Goal: Transaction & Acquisition: Purchase product/service

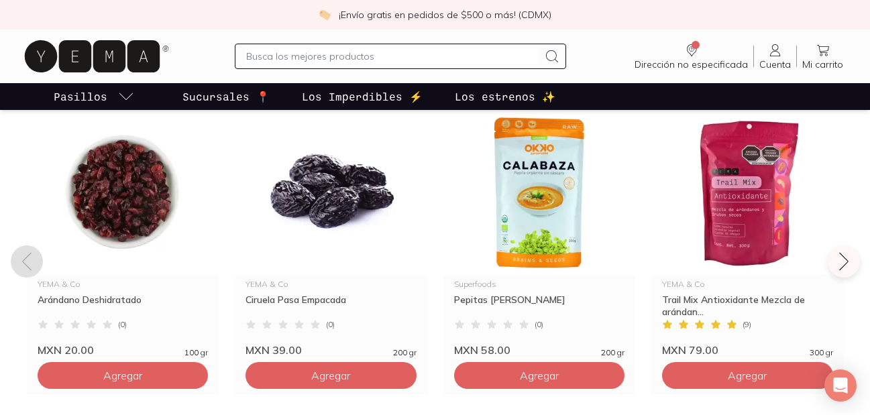
scroll to position [1047, 0]
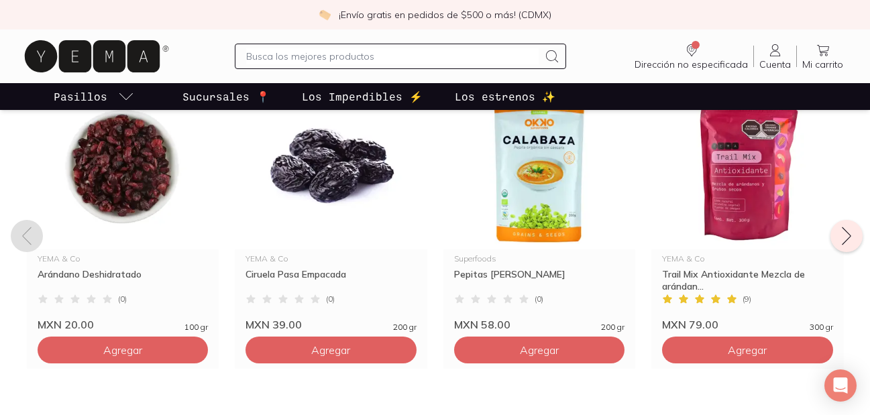
click at [845, 238] on icon at bounding box center [846, 235] width 21 height 21
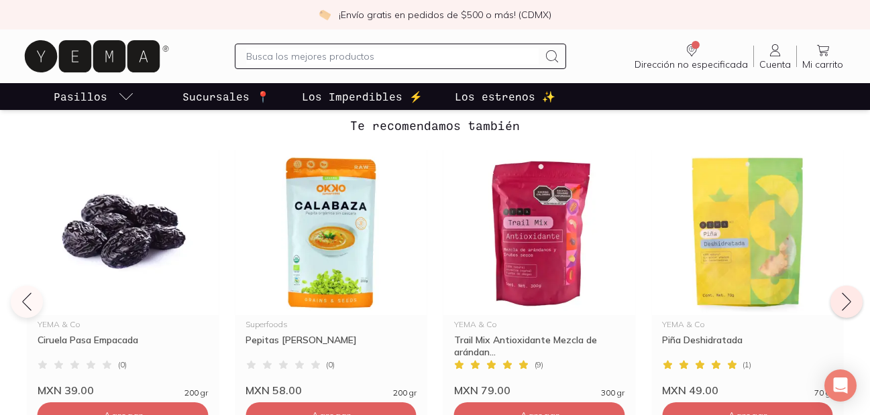
scroll to position [966, 0]
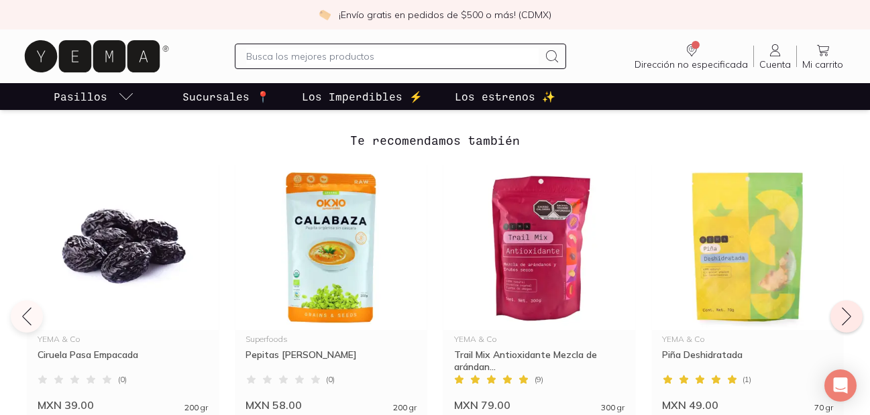
click at [847, 318] on icon at bounding box center [846, 316] width 21 height 21
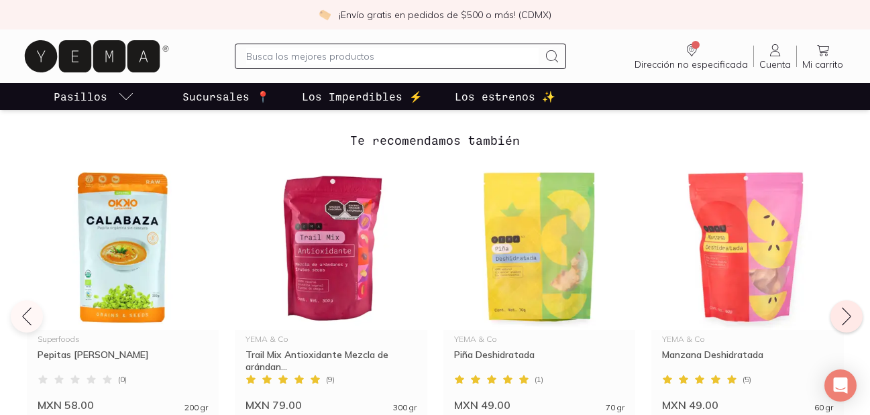
click at [847, 318] on icon at bounding box center [846, 316] width 21 height 21
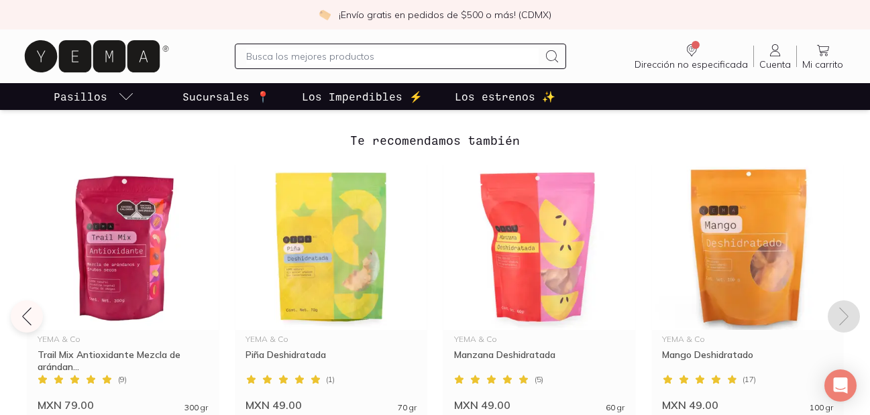
click at [847, 318] on icon at bounding box center [843, 317] width 9 height 18
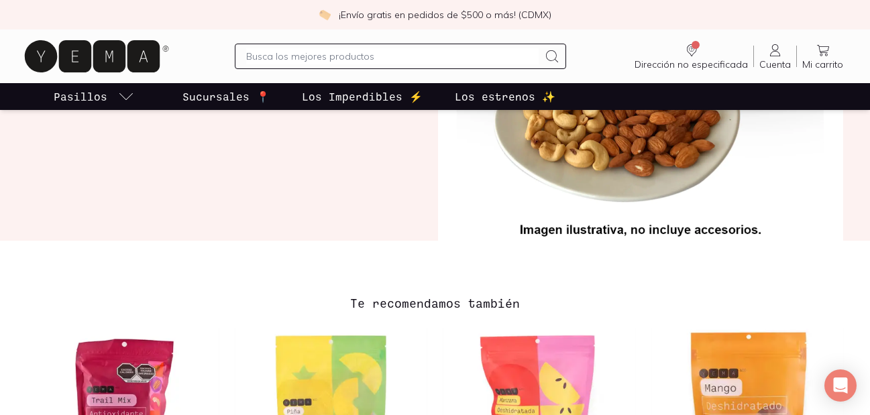
scroll to position [952, 0]
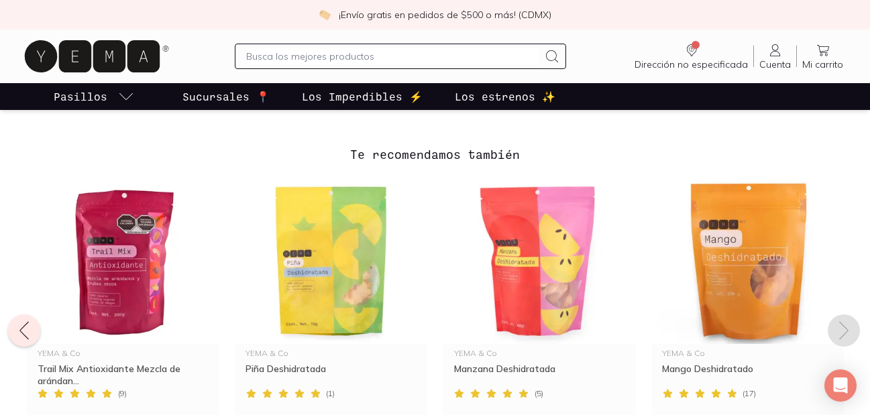
click at [31, 334] on icon at bounding box center [23, 330] width 21 height 21
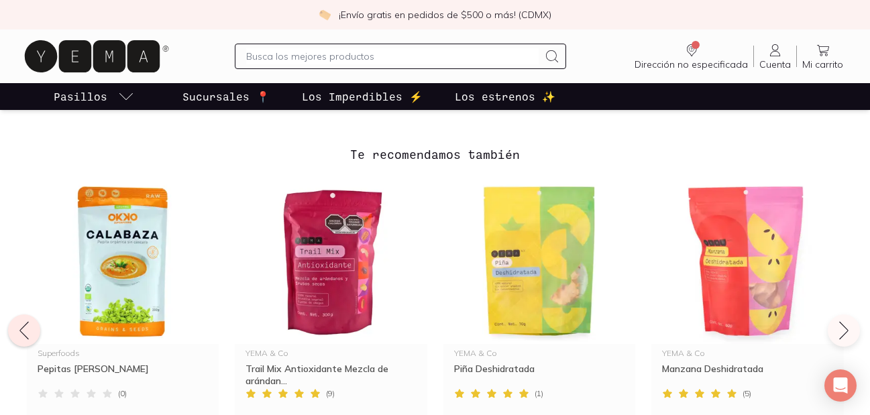
click at [30, 334] on icon at bounding box center [23, 330] width 21 height 21
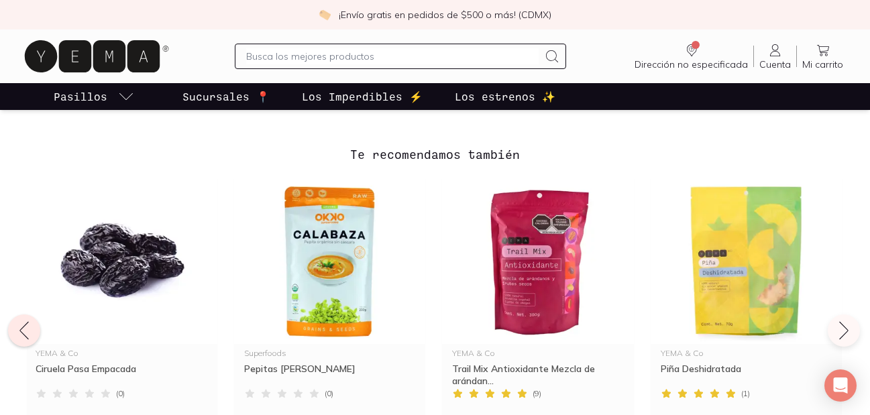
click at [30, 334] on icon at bounding box center [23, 330] width 21 height 21
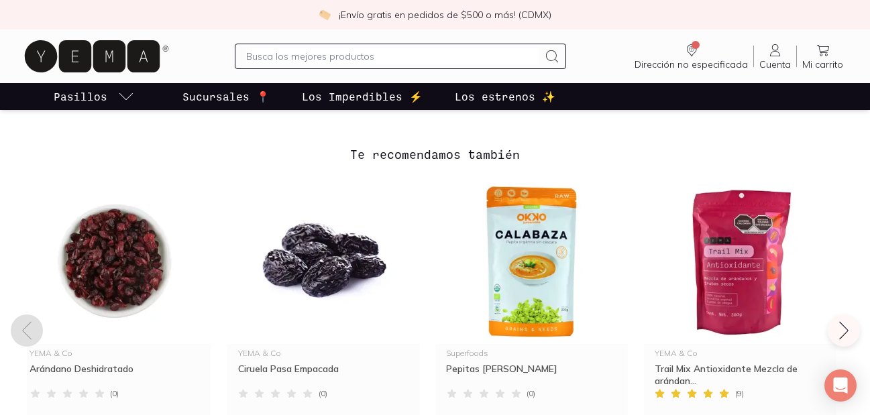
click at [30, 334] on icon at bounding box center [26, 330] width 21 height 21
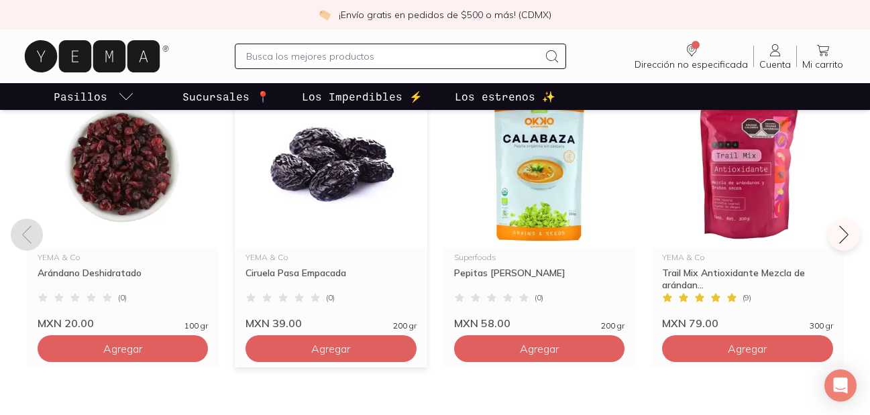
scroll to position [1033, 0]
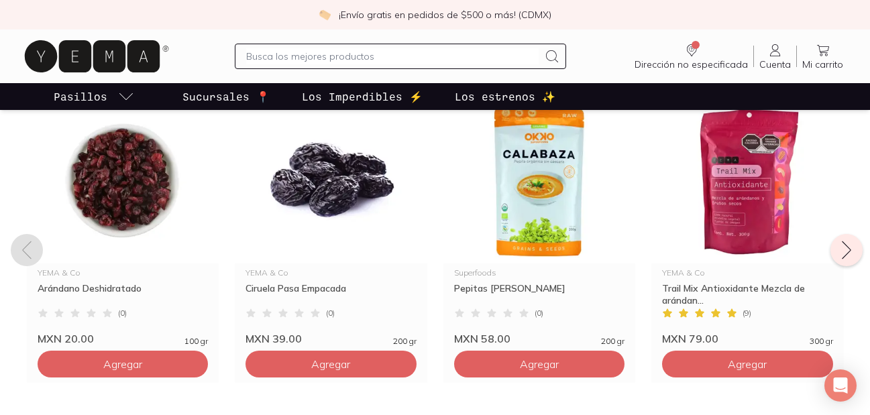
click at [843, 248] on icon at bounding box center [846, 250] width 21 height 21
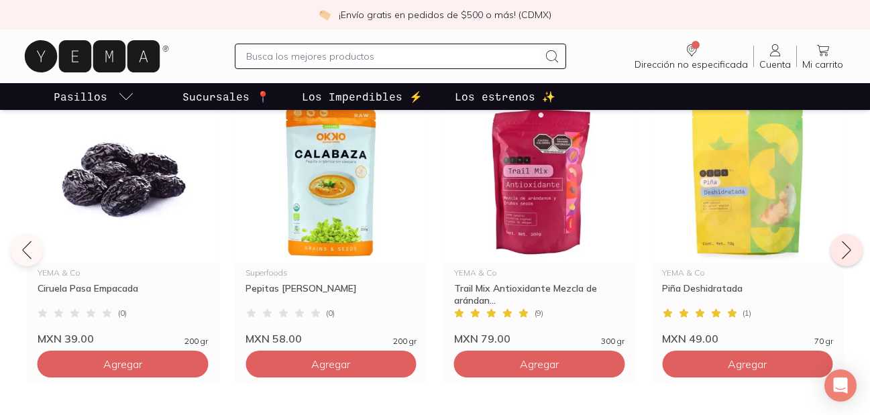
click at [843, 248] on icon at bounding box center [846, 250] width 21 height 21
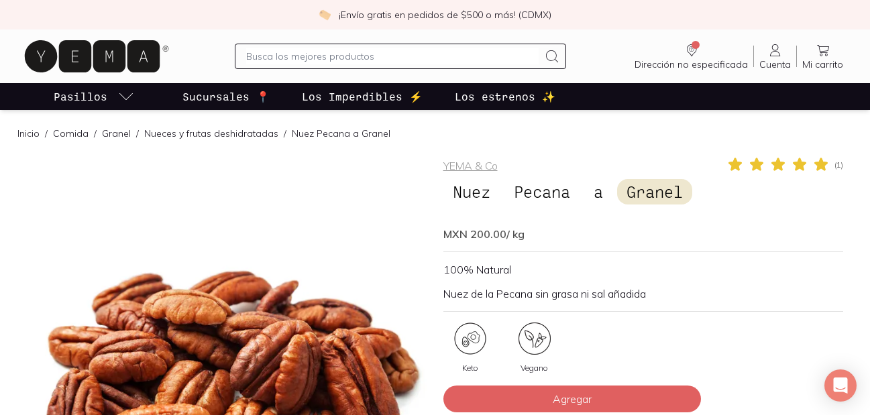
drag, startPoint x: 470, startPoint y: 236, endPoint x: 555, endPoint y: 229, distance: 85.5
click at [555, 230] on div "MXN 200.00 / kg" at bounding box center [641, 233] width 395 height 13
click at [670, 291] on p "Nuez de la Pecana sin grasa ni sal añadida" at bounding box center [644, 293] width 400 height 13
drag, startPoint x: 444, startPoint y: 237, endPoint x: 566, endPoint y: 232, distance: 122.2
click at [566, 232] on div "MXN 200.00 / kg" at bounding box center [641, 233] width 395 height 13
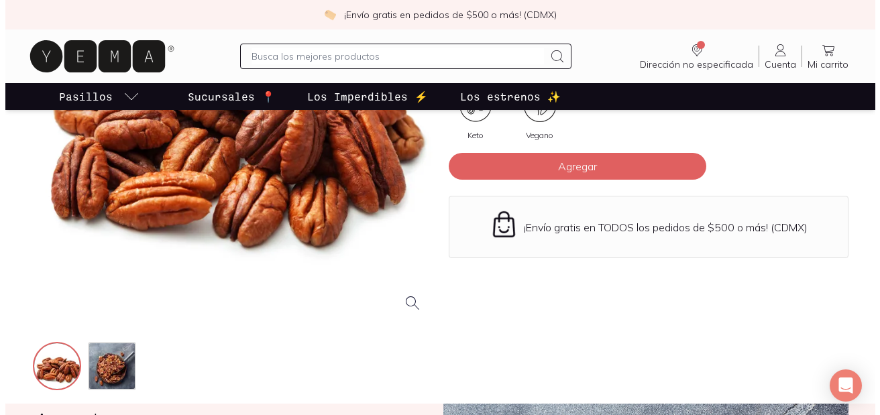
scroll to position [242, 0]
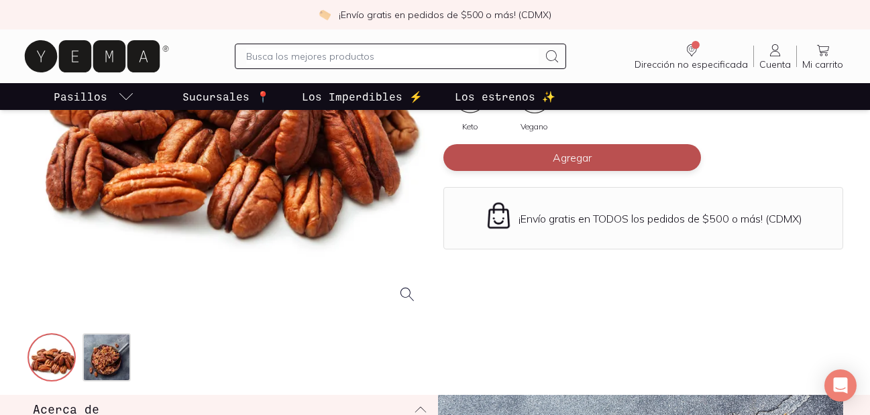
click at [562, 162] on span "Agregar" at bounding box center [572, 157] width 39 height 13
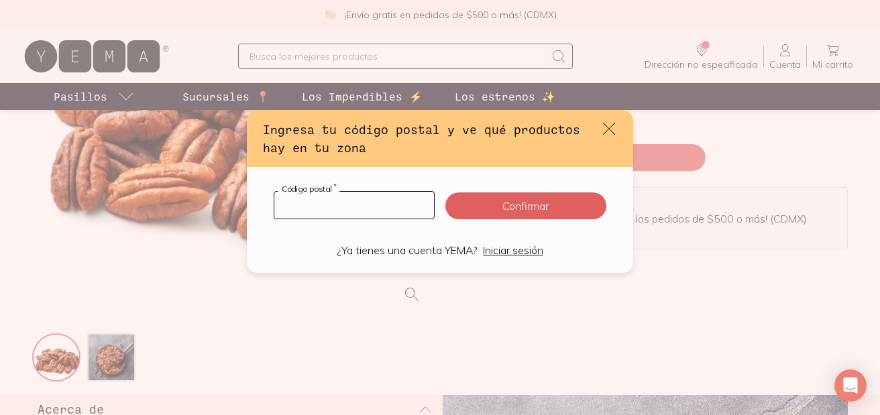
click at [319, 207] on input "default" at bounding box center [354, 205] width 160 height 27
type input "56618"
click button "Confirmar" at bounding box center [526, 206] width 161 height 27
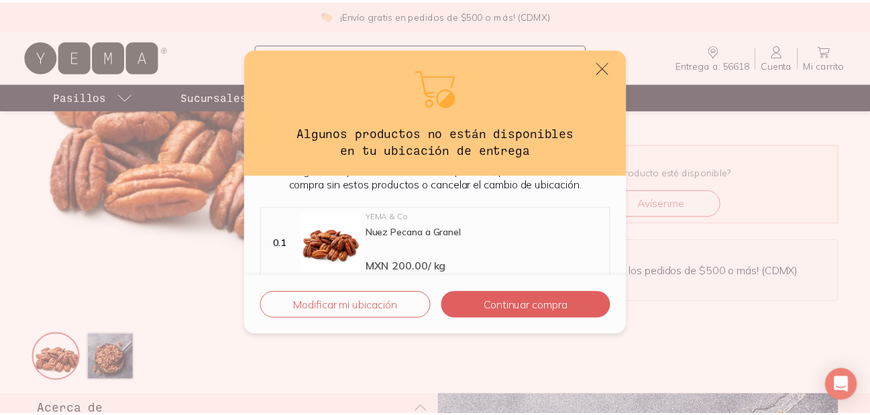
scroll to position [42, 0]
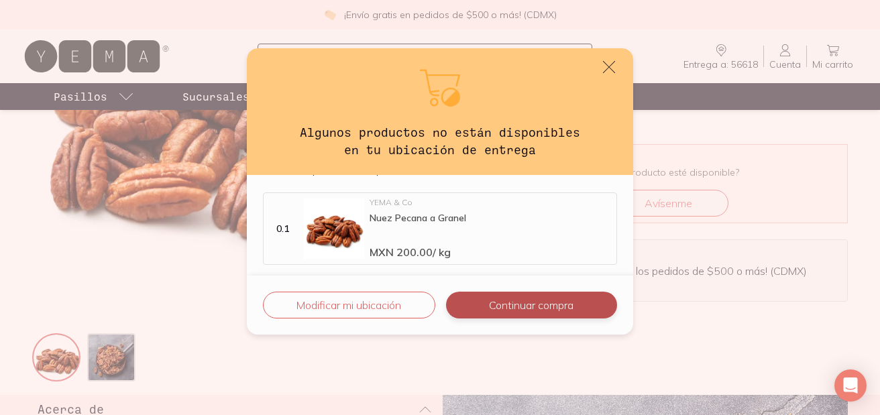
click at [533, 314] on button "Continuar compra" at bounding box center [531, 305] width 171 height 27
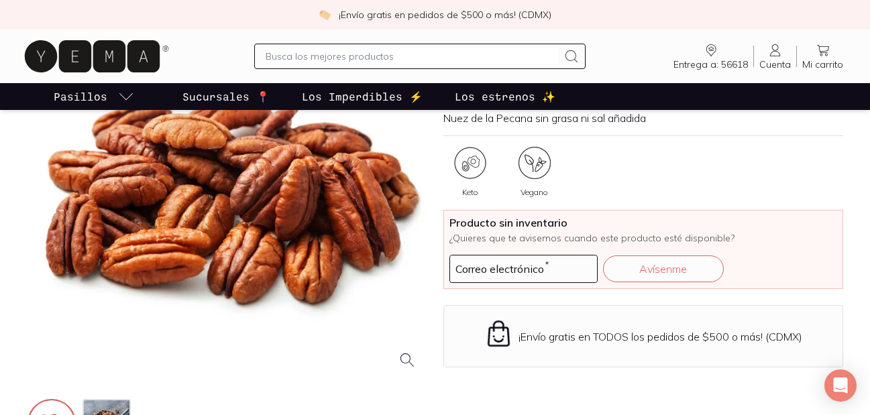
scroll to position [0, 0]
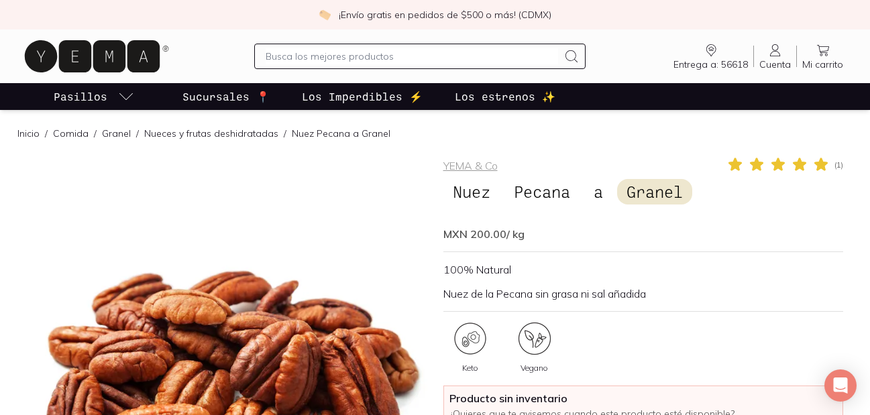
click at [817, 54] on icon at bounding box center [823, 50] width 16 height 16
click at [219, 104] on p "Sucursales 📍" at bounding box center [226, 97] width 87 height 16
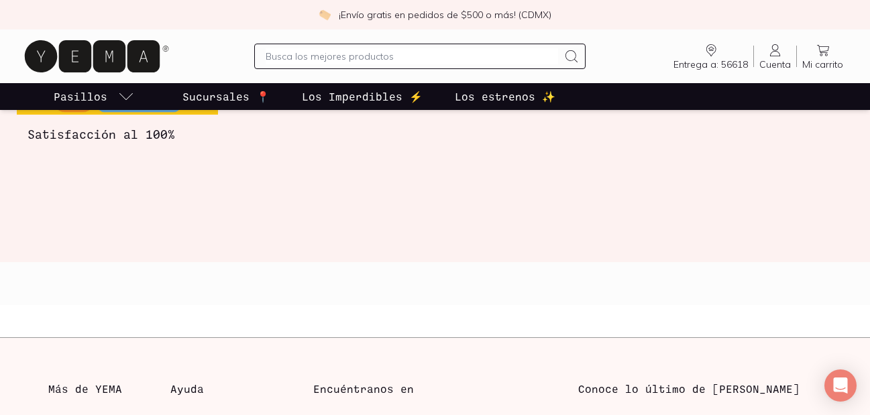
scroll to position [2411, 0]
